Goal: Task Accomplishment & Management: Complete application form

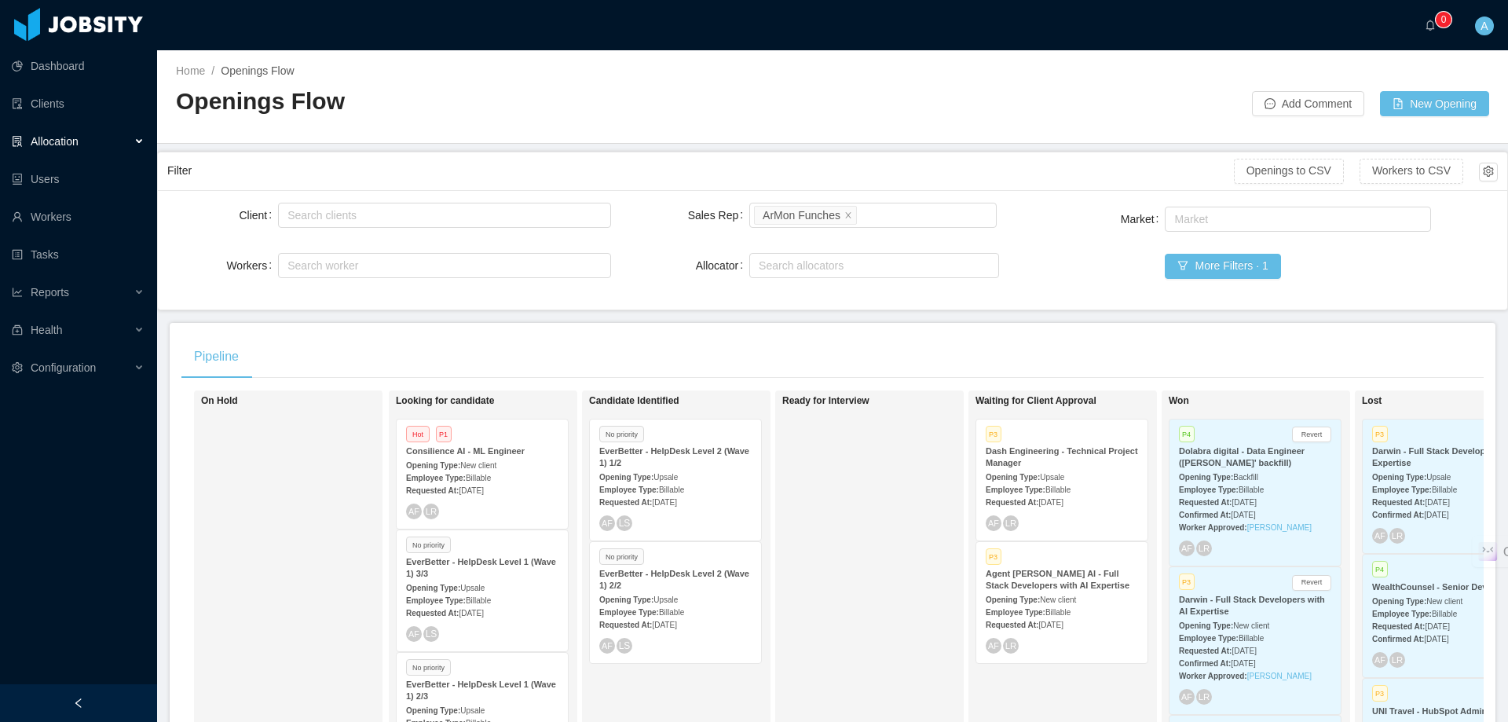
click at [77, 137] on span "Allocation" at bounding box center [55, 141] width 48 height 13
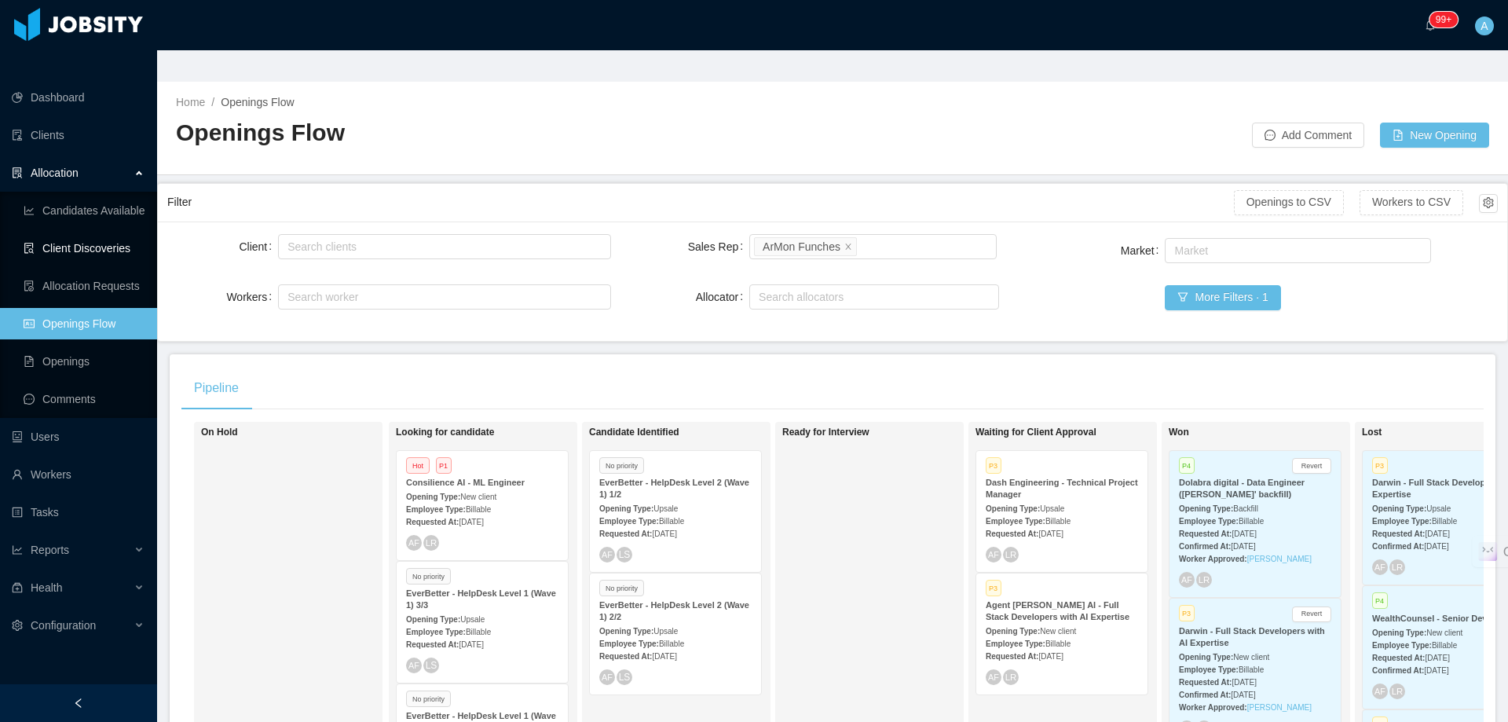
click at [92, 232] on link "Client Discoveries" at bounding box center [84, 247] width 121 height 31
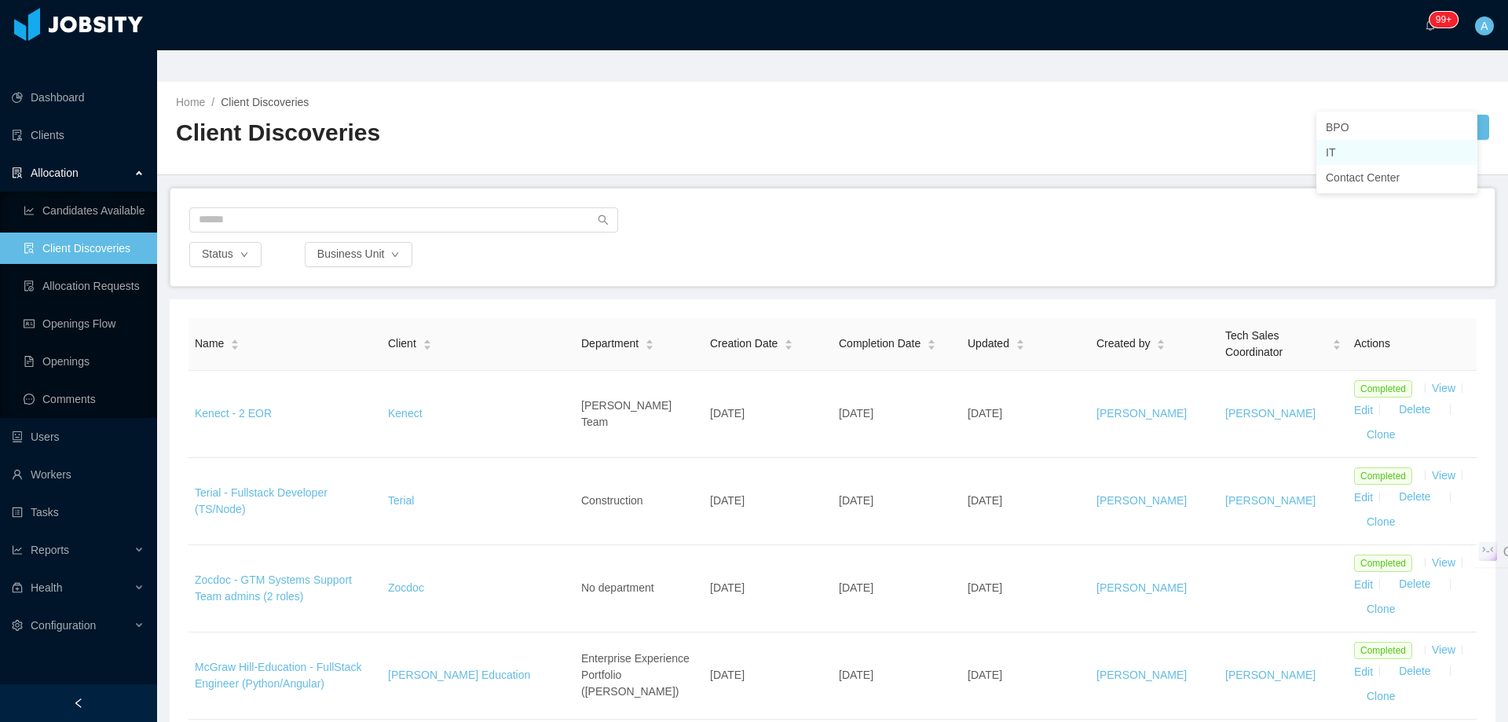
click at [1363, 153] on li "IT" at bounding box center [1396, 152] width 161 height 25
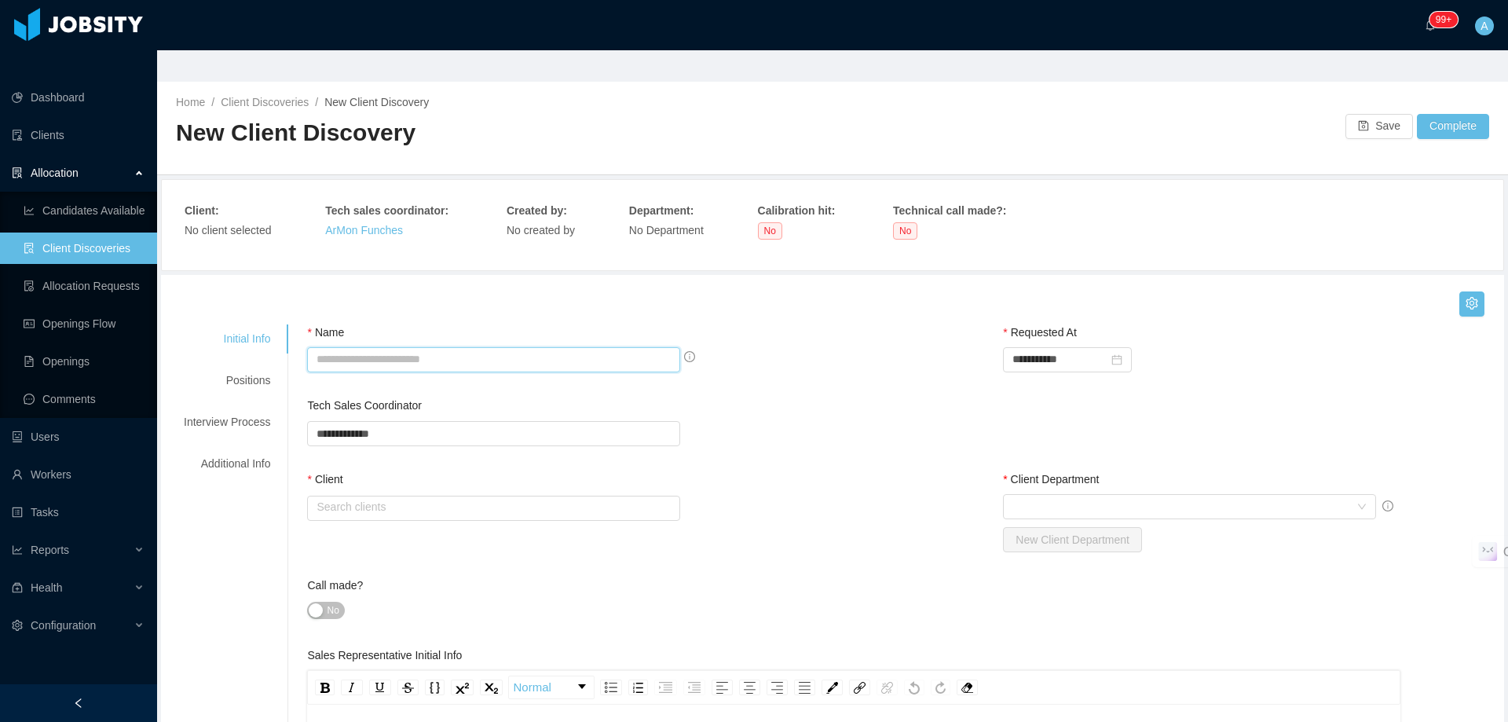
click at [543, 347] on input "Name" at bounding box center [493, 359] width 373 height 25
type input "**********"
click at [445, 471] on div "Client Search clients" at bounding box center [555, 499] width 497 height 56
click at [437, 495] on input "text" at bounding box center [493, 507] width 373 height 25
click at [409, 517] on li "Function Health" at bounding box center [489, 505] width 370 height 25
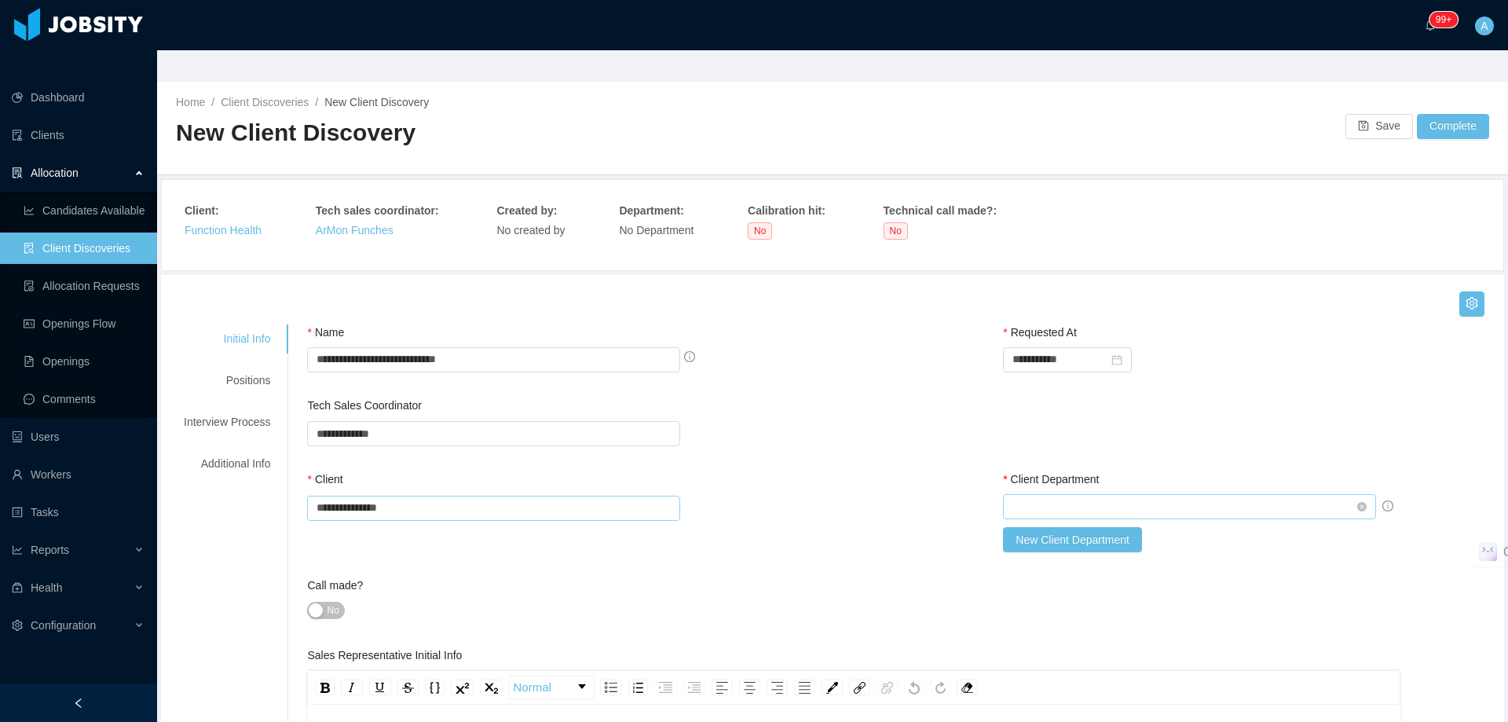
type input "**********"
click at [1029, 495] on div "Select Client Department" at bounding box center [1184, 507] width 344 height 24
click at [1016, 504] on li "Healthcare" at bounding box center [1179, 505] width 370 height 25
type input "*"
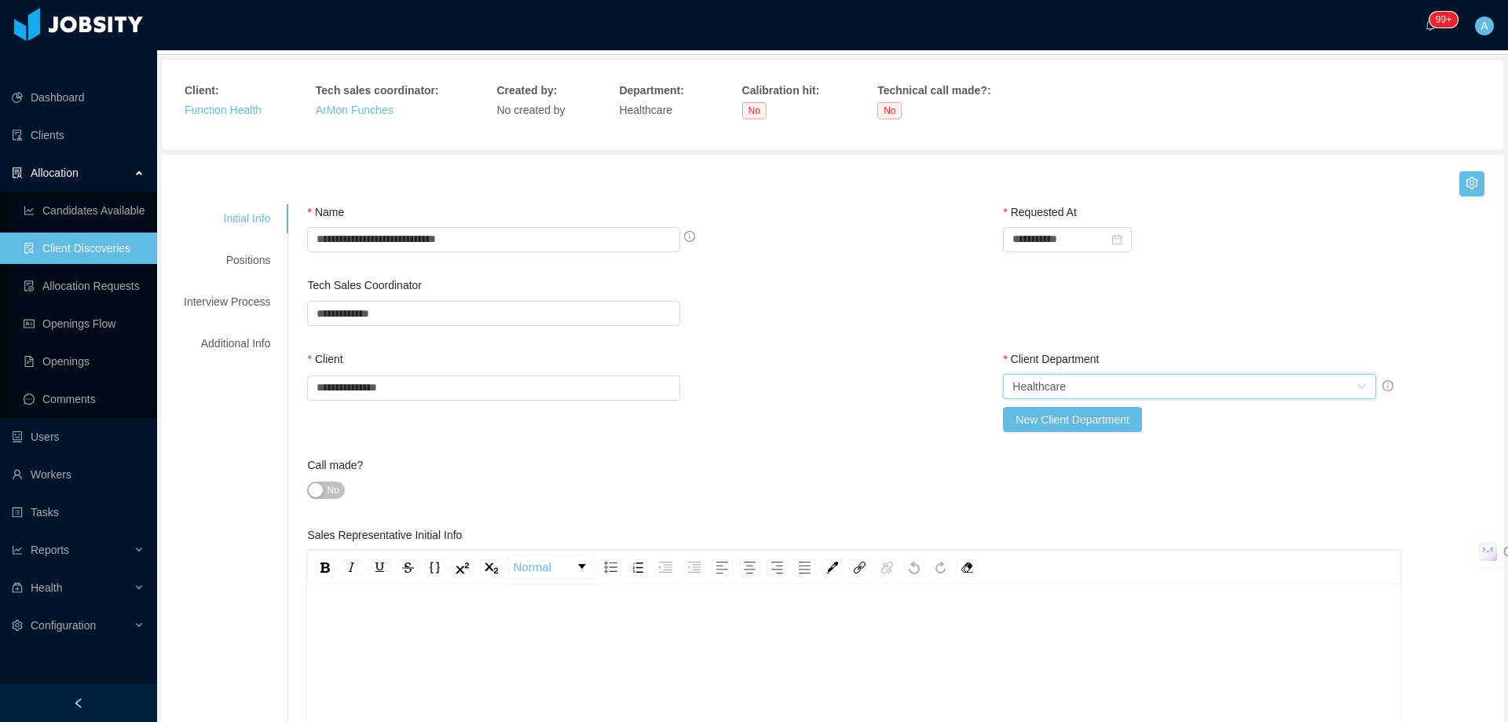
scroll to position [393, 0]
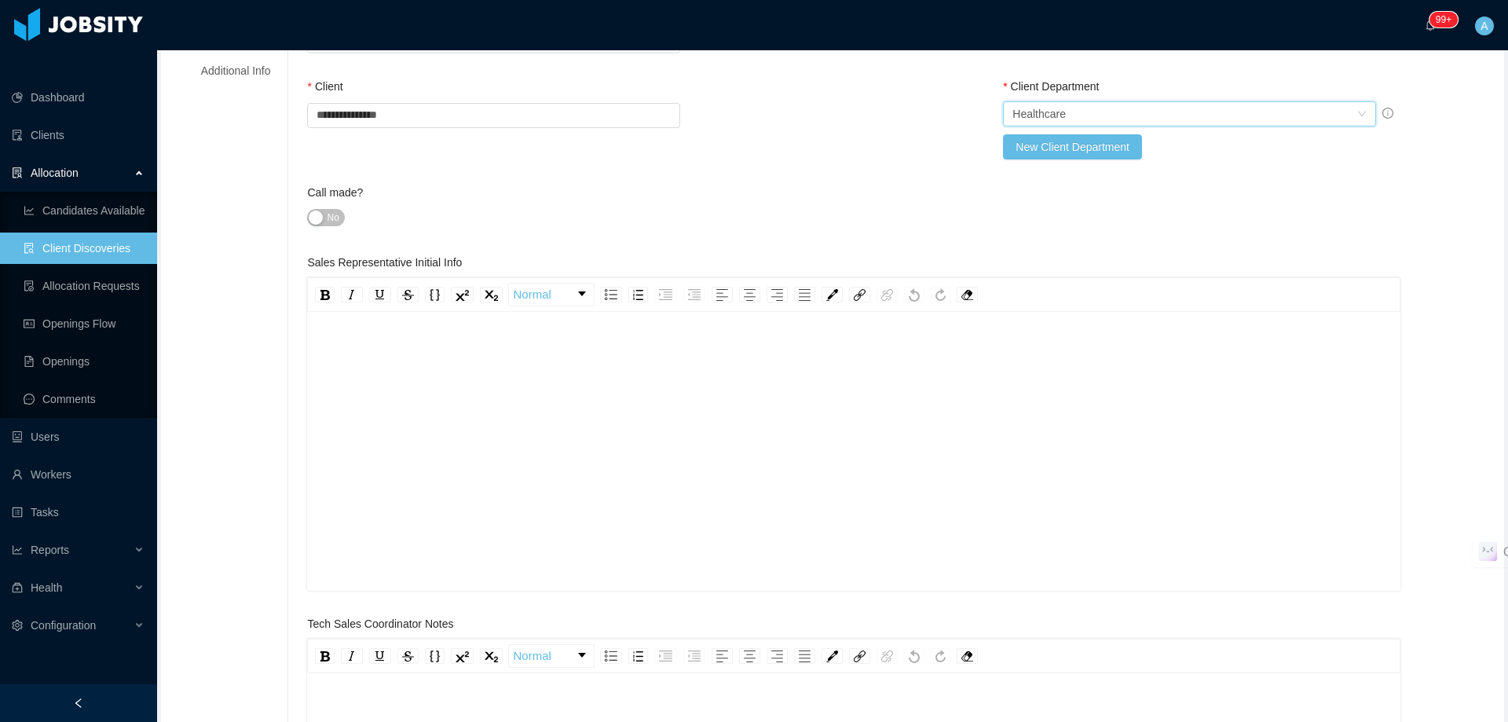
click at [638, 367] on div "rdw-editor" at bounding box center [854, 475] width 1069 height 275
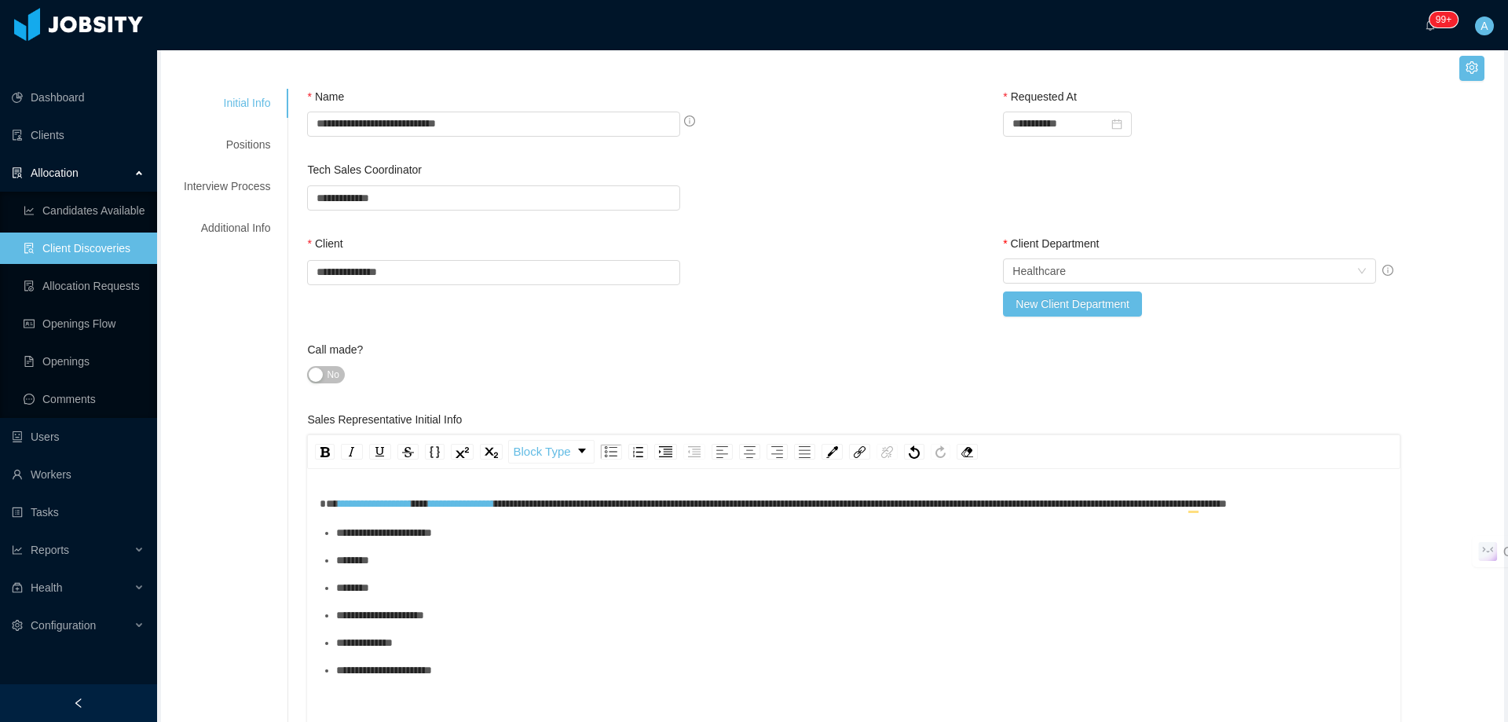
scroll to position [0, 0]
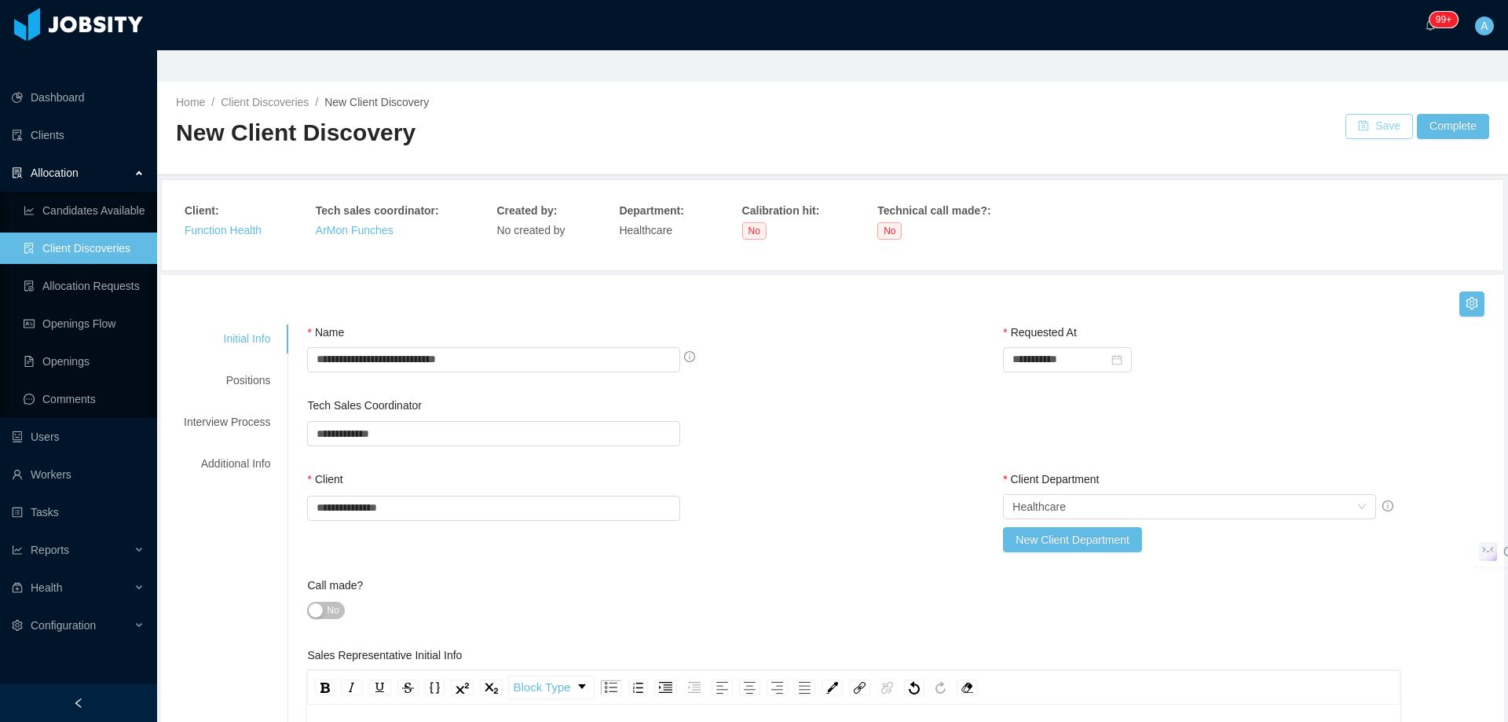
click at [1345, 114] on button "Save" at bounding box center [1379, 126] width 68 height 25
click at [1380, 114] on button "Save" at bounding box center [1379, 126] width 68 height 25
click at [1347, 114] on button "Save" at bounding box center [1379, 126] width 68 height 25
